Goal: Task Accomplishment & Management: Complete application form

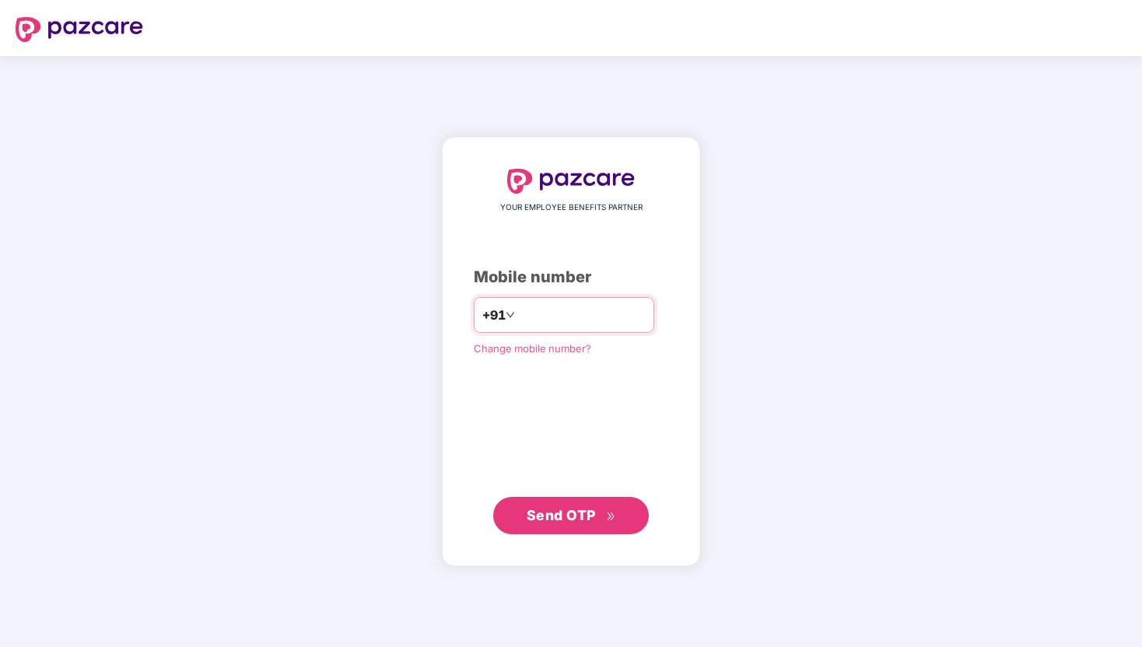
click at [580, 321] on input "number" at bounding box center [582, 315] width 128 height 25
type input "**********"
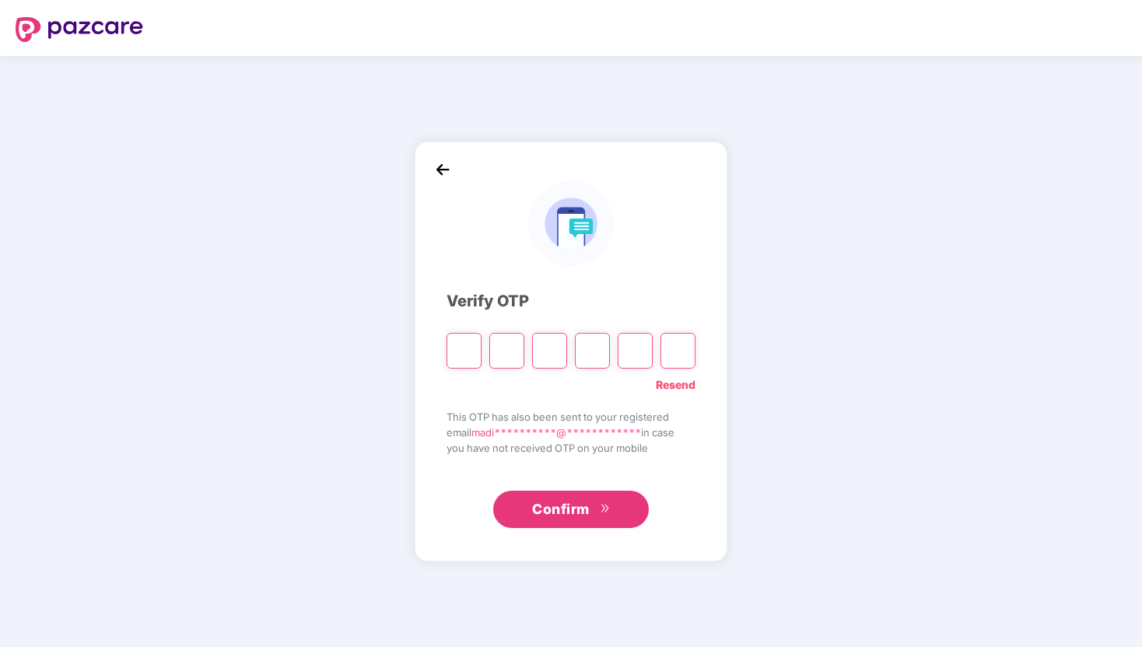
type input "*"
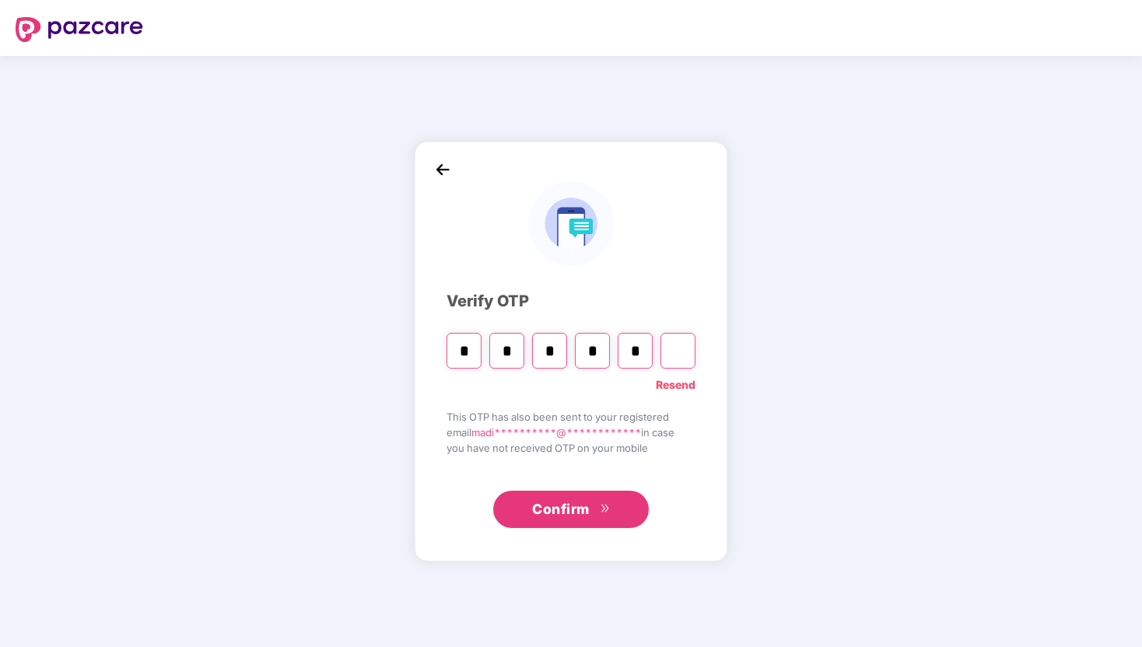
type input "*"
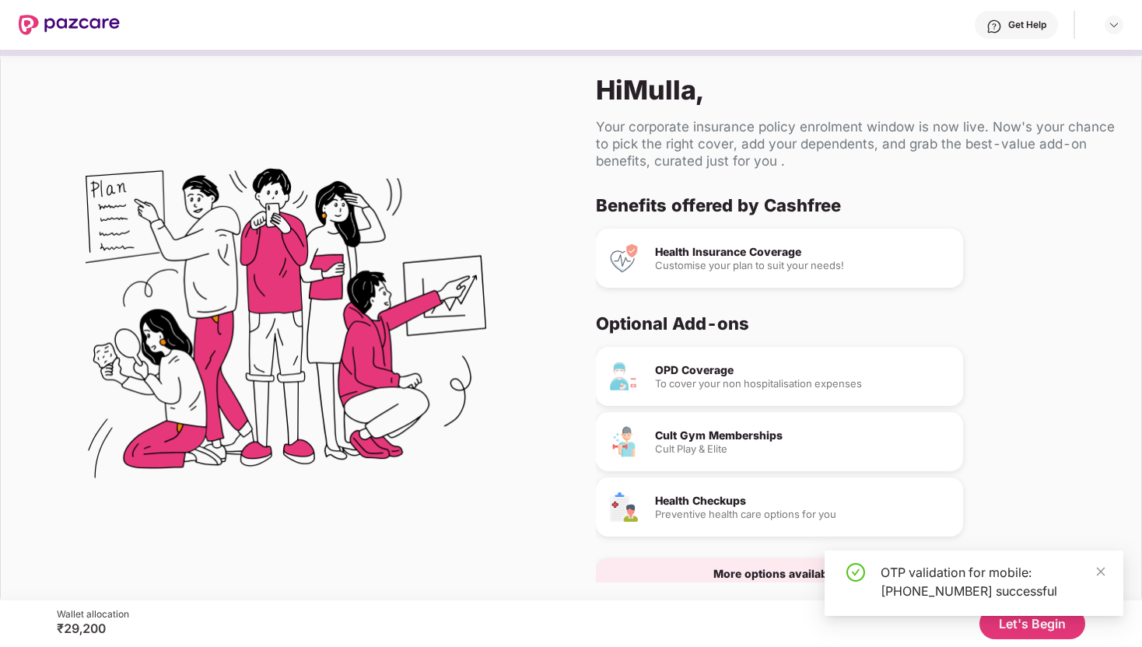
click at [1026, 625] on div "OTP validation for mobile: +918555963051 successful" at bounding box center [973, 590] width 299 height 78
click at [1102, 576] on icon "close" at bounding box center [1100, 571] width 11 height 11
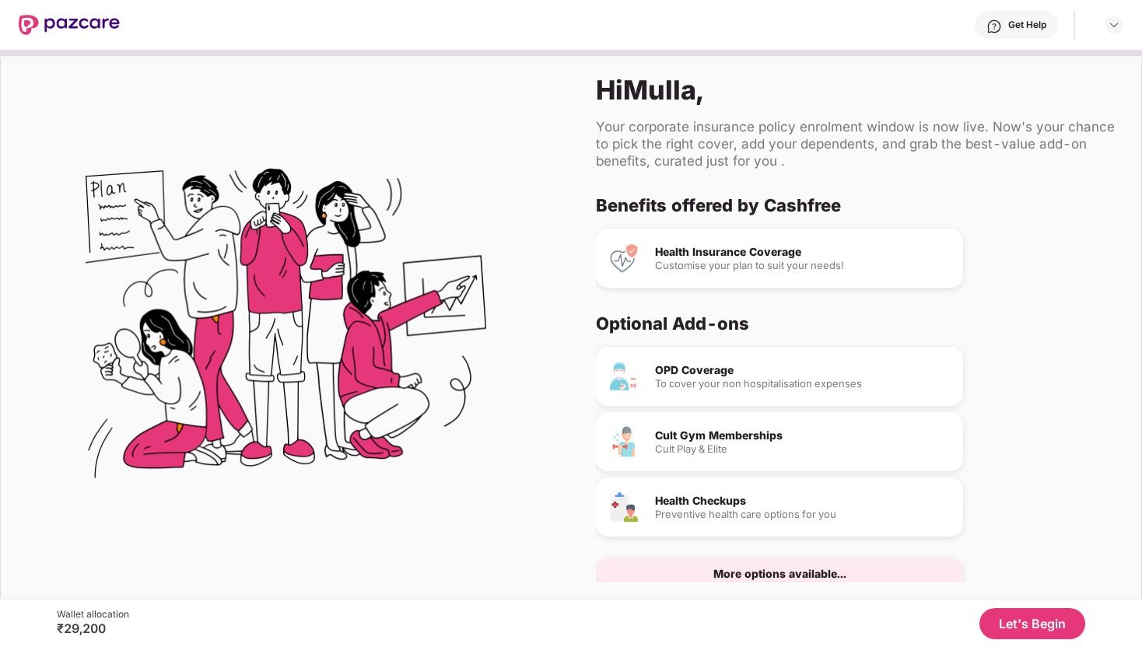
click at [1027, 619] on button "Let's Begin" at bounding box center [1032, 623] width 106 height 31
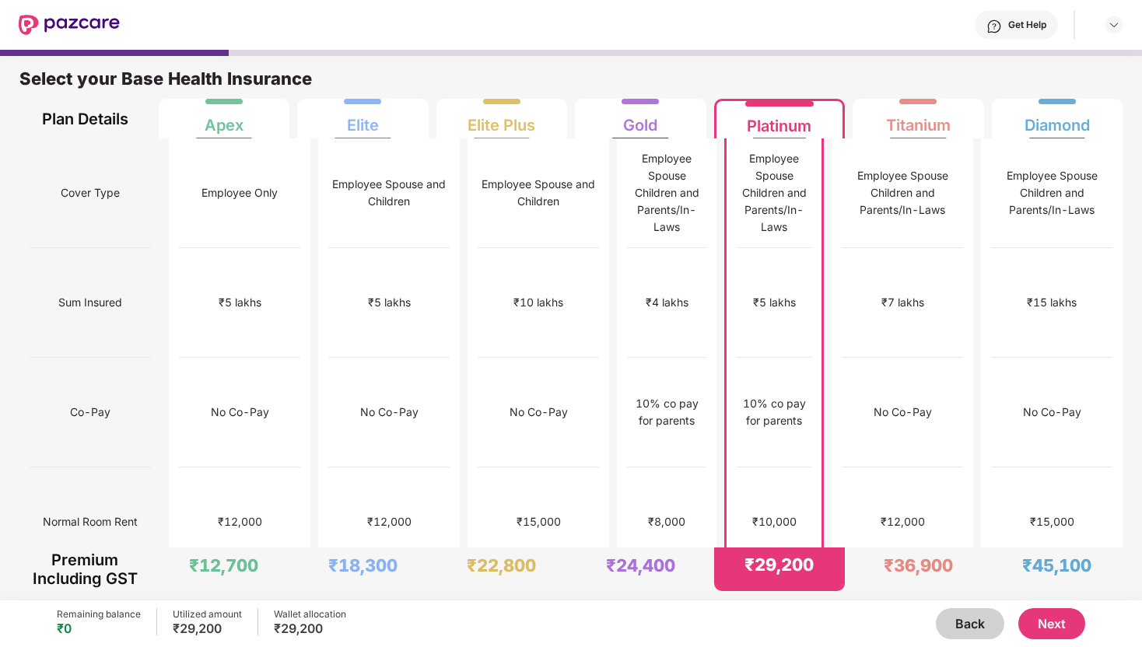
click at [1038, 617] on button "Next" at bounding box center [1051, 623] width 67 height 31
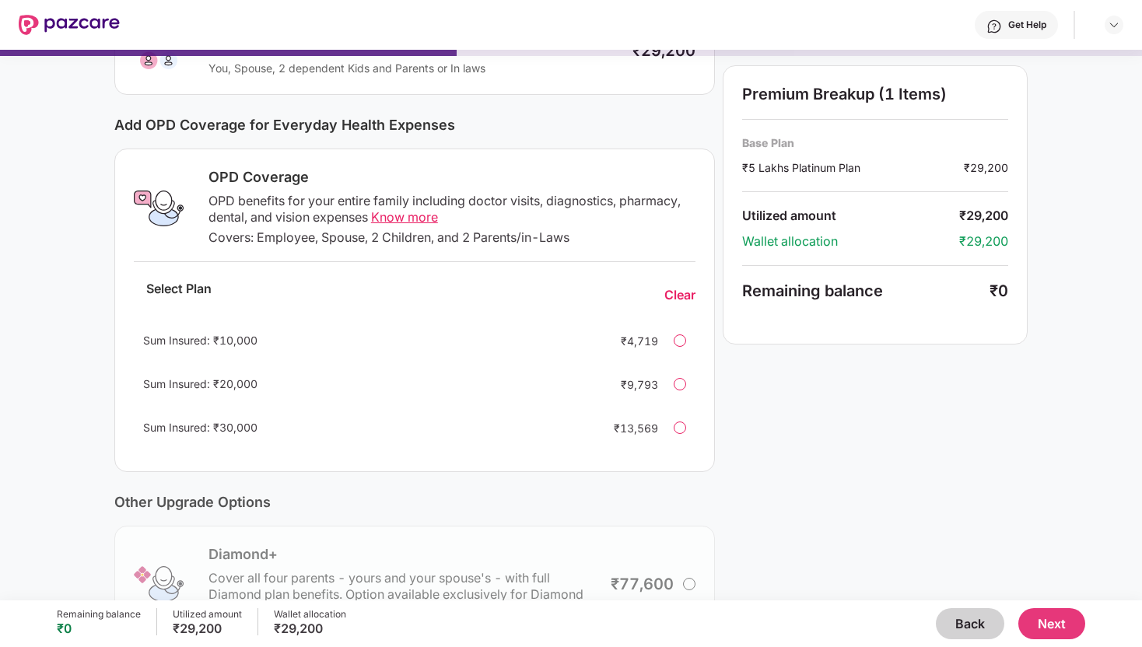
scroll to position [152, 0]
click at [677, 338] on div at bounding box center [680, 340] width 12 height 12
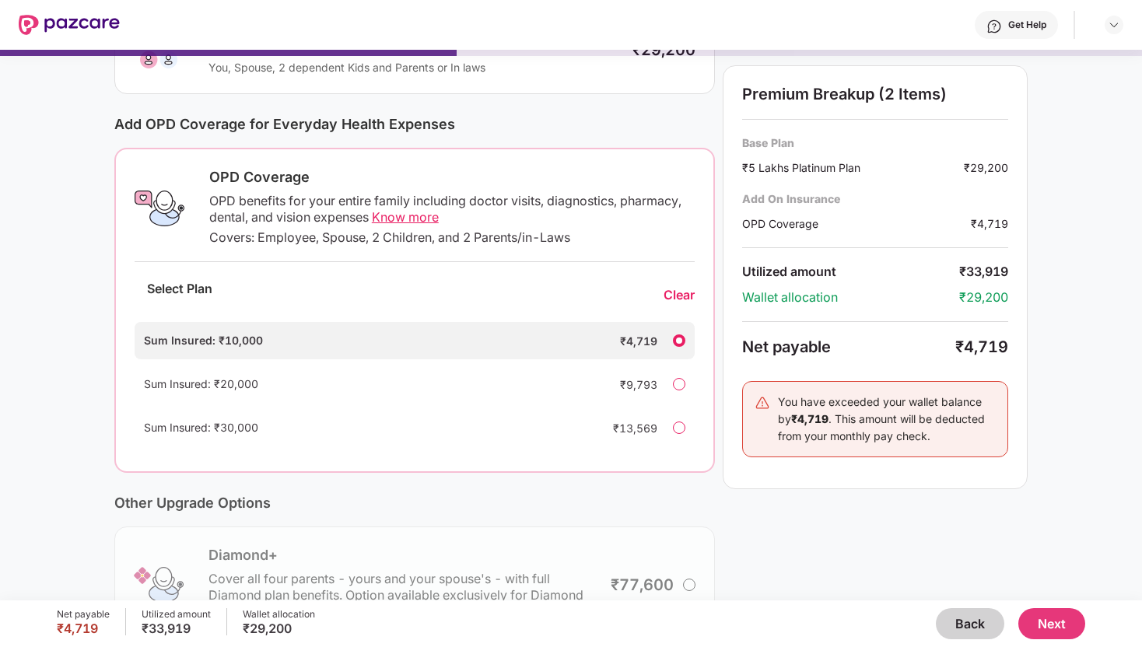
click at [677, 338] on div at bounding box center [679, 340] width 12 height 12
click at [678, 287] on div "Clear" at bounding box center [678, 295] width 31 height 16
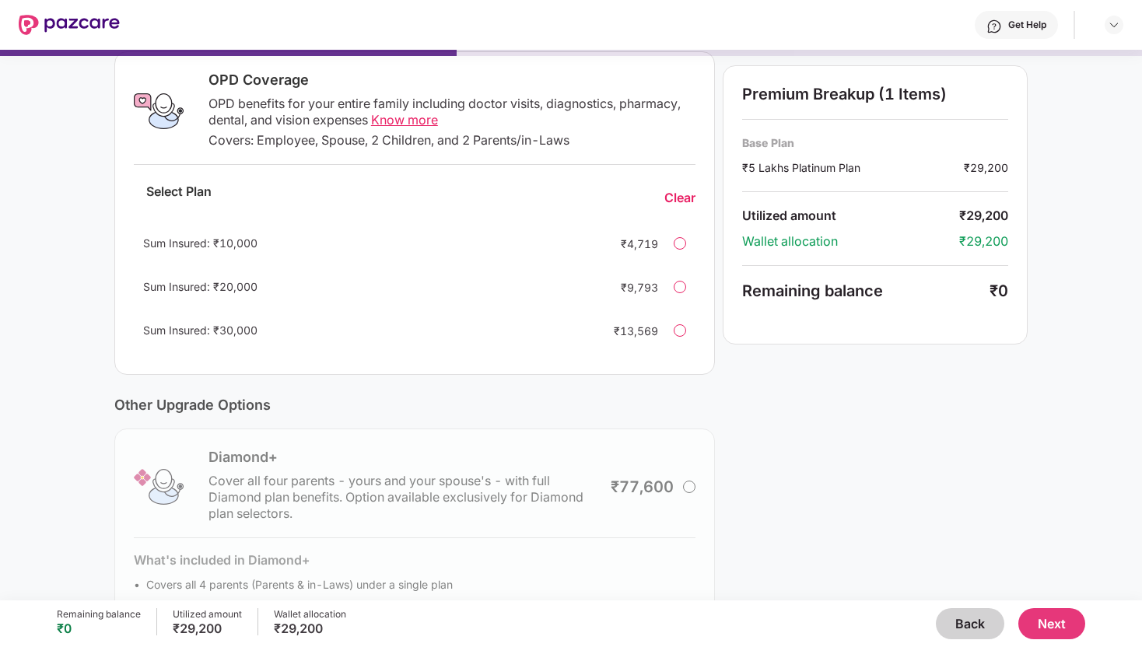
scroll to position [324, 0]
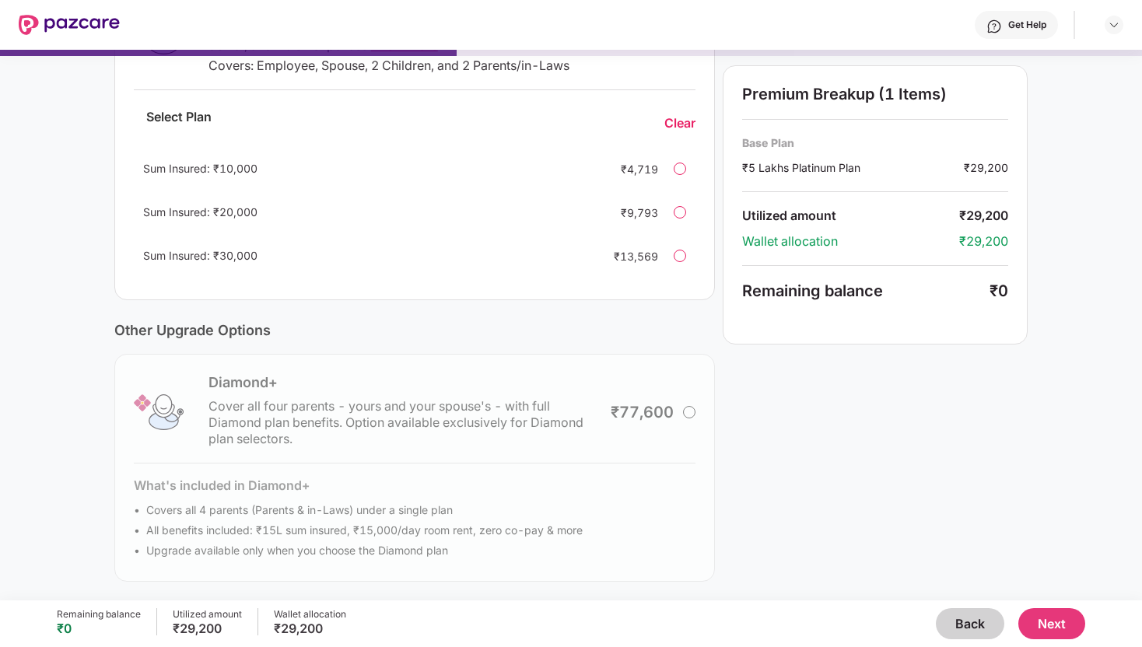
click at [1067, 629] on button "Next" at bounding box center [1051, 623] width 67 height 31
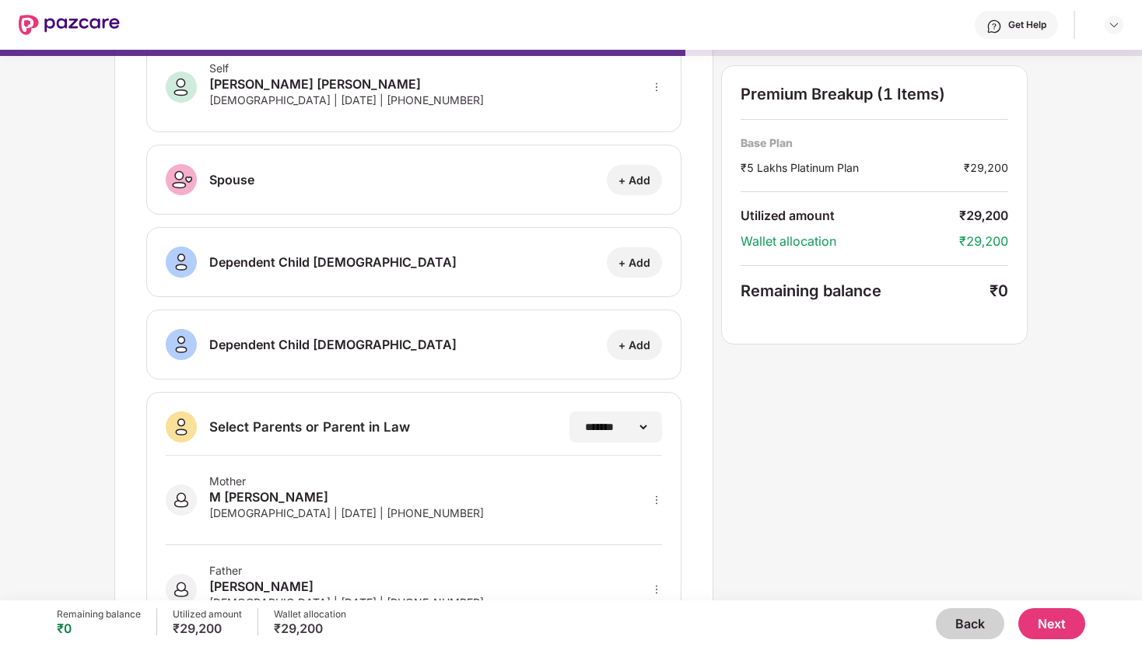
scroll to position [161, 0]
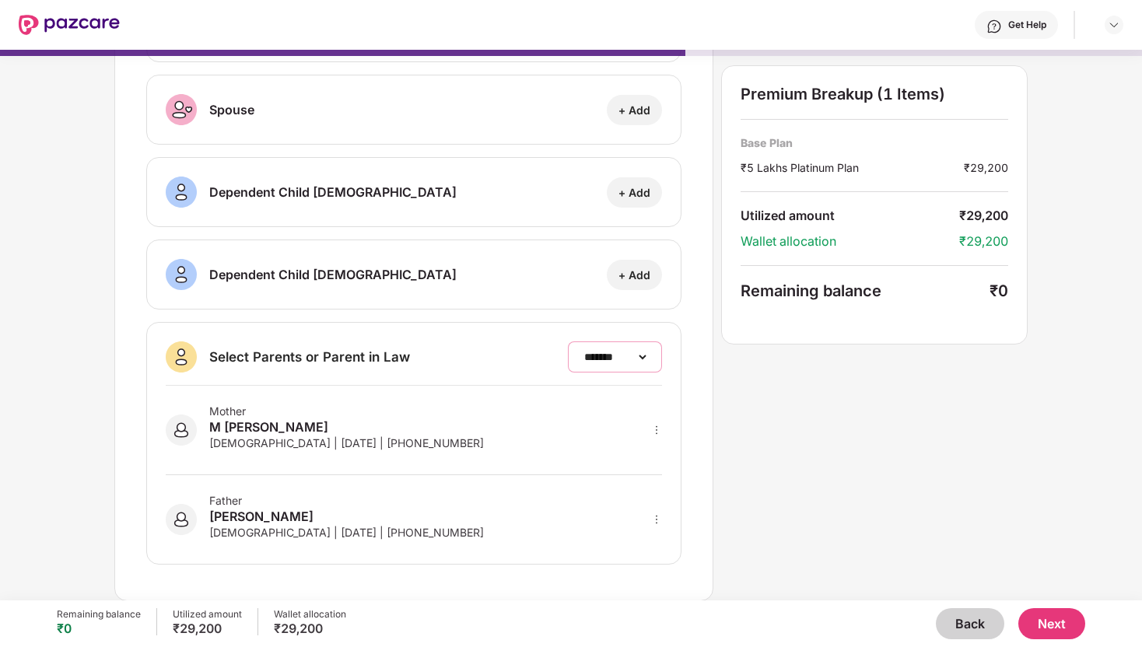
click at [618, 355] on select "**********" at bounding box center [615, 357] width 68 height 12
click at [314, 420] on div "M Shireen Fariya" at bounding box center [346, 427] width 275 height 19
click at [306, 349] on div "Select Parents or Parent in Law" at bounding box center [309, 356] width 201 height 17
click at [468, 518] on div "Father M Hassain Male | 19 July 1973 | +918555963051" at bounding box center [414, 510] width 496 height 70
click at [1039, 622] on button "Next" at bounding box center [1051, 623] width 67 height 31
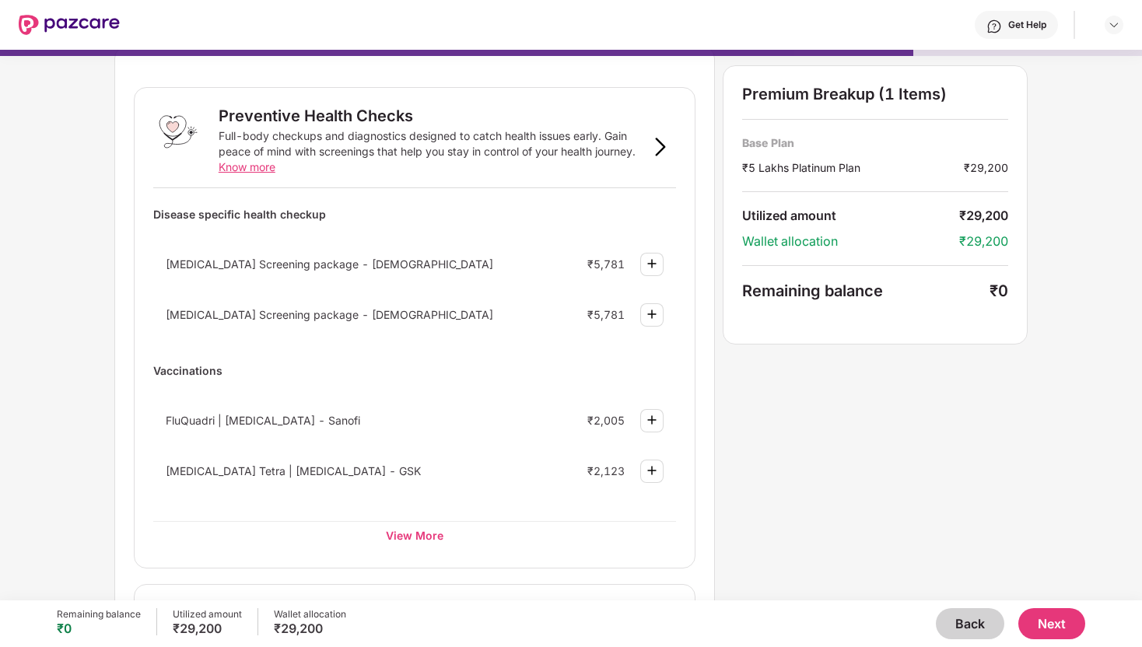
scroll to position [0, 0]
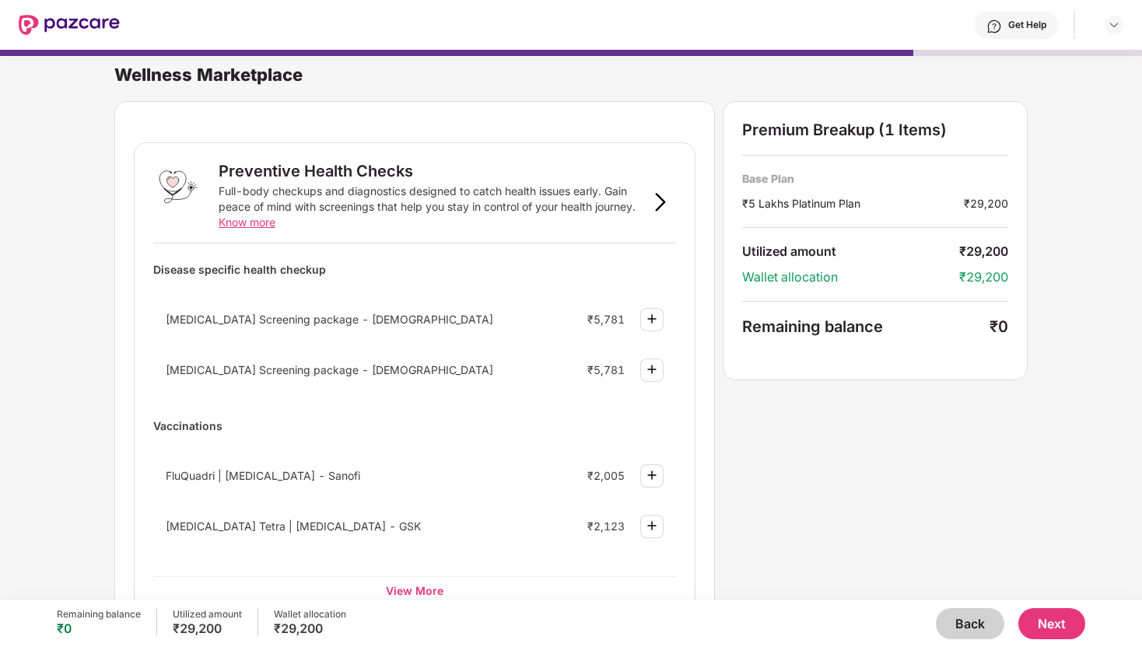
click at [1059, 618] on button "Next" at bounding box center [1051, 623] width 67 height 31
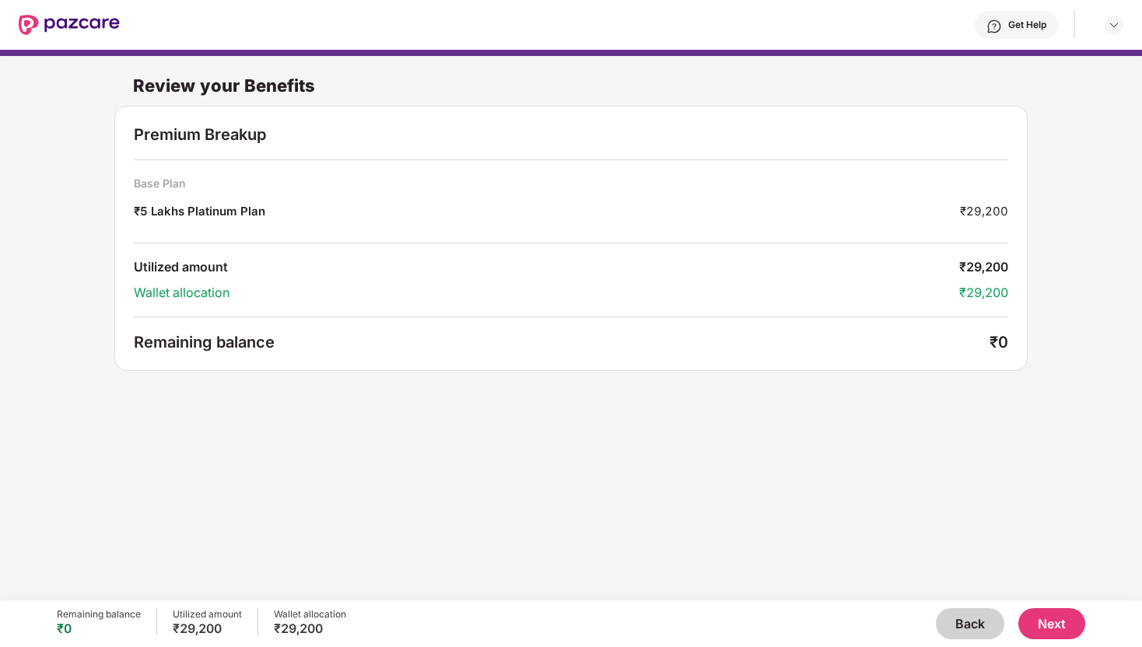
click at [1059, 618] on button "Next" at bounding box center [1051, 623] width 67 height 31
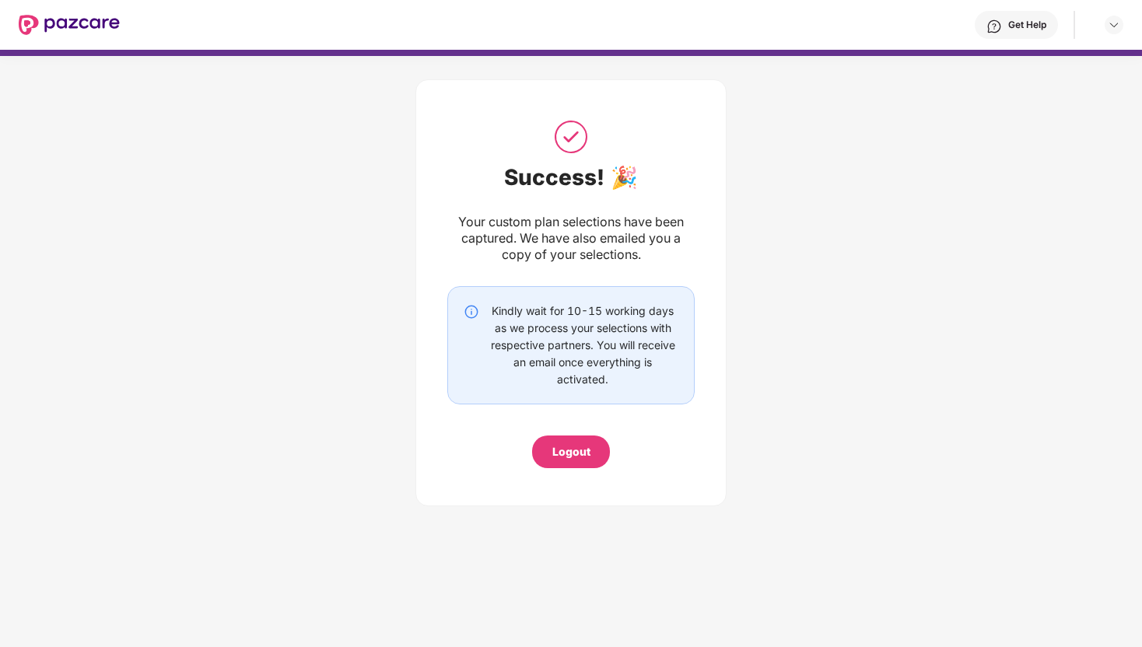
click at [563, 450] on div "Logout" at bounding box center [571, 451] width 38 height 17
